Goal: Task Accomplishment & Management: Use online tool/utility

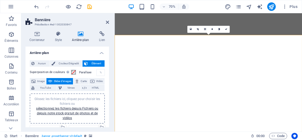
select select "fade"
select select "ms"
select select "s"
select select "ondemand"
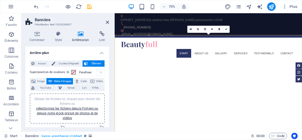
scroll to position [43, 0]
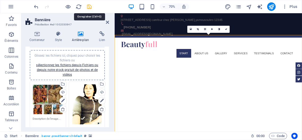
click at [89, 6] on icon "save" at bounding box center [89, 7] width 6 height 6
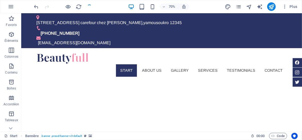
checkbox input "false"
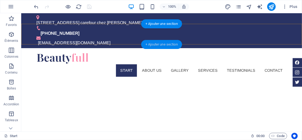
click at [169, 45] on div "+ Ajouter une section" at bounding box center [161, 44] width 41 height 9
click at [78, 48] on div "Start About us Gallery Services Testimonials Contact Menu" at bounding box center [161, 64] width 280 height 33
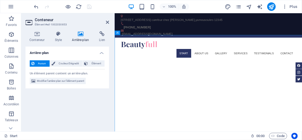
click at [80, 34] on icon at bounding box center [80, 33] width 25 height 5
click at [66, 80] on span "Modifier l'arrière-plan sur l'élément parent" at bounding box center [60, 81] width 47 height 6
select select "fade"
select select "ms"
select select "s"
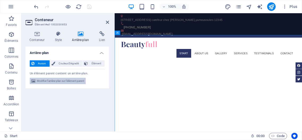
select select "ondemand"
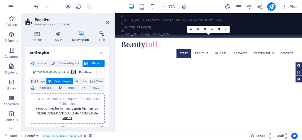
scroll to position [54, 0]
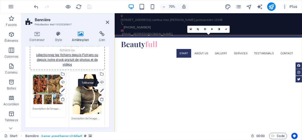
click at [102, 82] on div "Téléverser" at bounding box center [101, 83] width 8 height 8
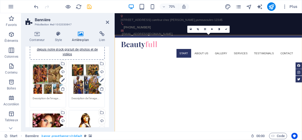
scroll to position [78, 0]
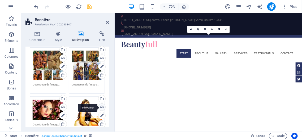
click at [100, 106] on div "Téléverser" at bounding box center [101, 108] width 8 height 8
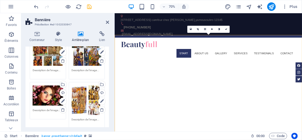
scroll to position [94, 0]
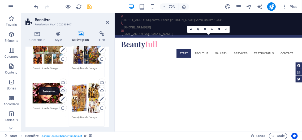
click at [62, 90] on div "Téléverser" at bounding box center [63, 91] width 8 height 8
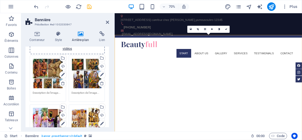
scroll to position [142, 0]
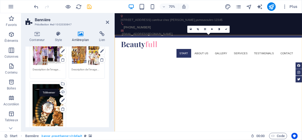
click at [64, 91] on div "Téléverser" at bounding box center [63, 93] width 8 height 8
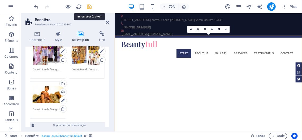
click at [90, 7] on icon "save" at bounding box center [89, 7] width 6 height 6
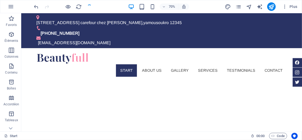
checkbox input "false"
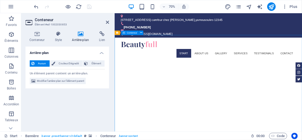
drag, startPoint x: 354, startPoint y: 73, endPoint x: 349, endPoint y: 85, distance: 12.5
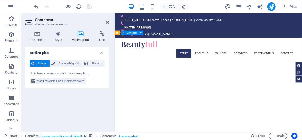
drag, startPoint x: 235, startPoint y: 60, endPoint x: 235, endPoint y: 65, distance: 4.5
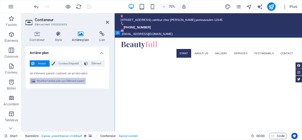
click at [82, 81] on span "Modifier l'arrière-plan sur l'élément parent" at bounding box center [60, 81] width 47 height 6
select select "fade"
select select "ms"
select select "s"
select select "ondemand"
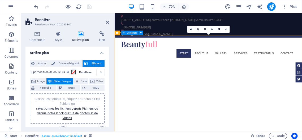
drag, startPoint x: 271, startPoint y: 48, endPoint x: 317, endPoint y: 41, distance: 46.9
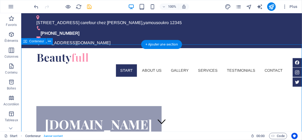
click at [219, 81] on div "[DOMAIN_NAME] Sed ut perspiciatis unde omnis iste natus doloremque laudantium. …" at bounding box center [161, 135] width 280 height 109
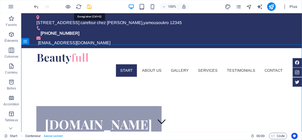
click at [88, 6] on icon "save" at bounding box center [89, 7] width 6 height 6
checkbox input "false"
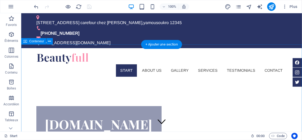
click at [275, 81] on div "[DOMAIN_NAME] Sed ut perspiciatis unde omnis iste natus doloremque laudantium. …" at bounding box center [161, 135] width 280 height 109
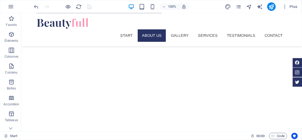
scroll to position [123, 0]
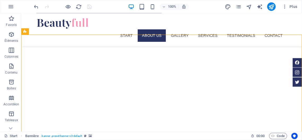
scroll to position [29, 0]
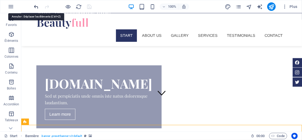
click at [35, 6] on icon "undo" at bounding box center [36, 7] width 6 height 6
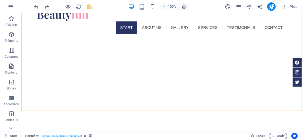
scroll to position [0, 0]
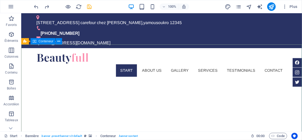
click at [49, 42] on span "Conteneur" at bounding box center [45, 41] width 15 height 3
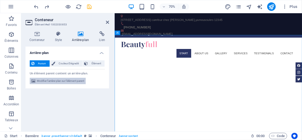
click at [71, 82] on span "Modifier l'arrière-plan sur l'élément parent" at bounding box center [60, 81] width 47 height 6
select select "fade"
select select "ms"
select select "s"
select select "ondemand"
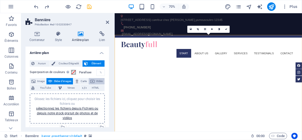
click at [96, 85] on span "VIdéo" at bounding box center [99, 81] width 7 height 6
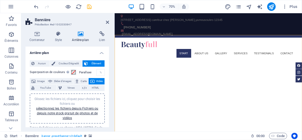
click at [96, 85] on span "VIdéo" at bounding box center [99, 81] width 7 height 6
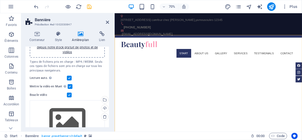
scroll to position [71, 0]
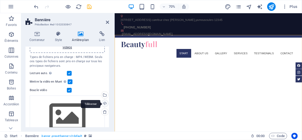
click at [105, 103] on div "Téléverser" at bounding box center [104, 104] width 8 height 8
click at [104, 102] on div "Téléverser" at bounding box center [104, 104] width 8 height 8
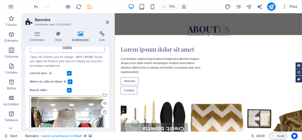
scroll to position [0, 0]
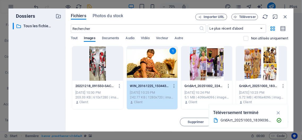
click at [99, 64] on div at bounding box center [97, 63] width 51 height 34
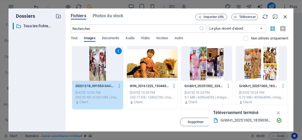
click at [284, 14] on icon "button" at bounding box center [285, 17] width 6 height 6
